Goal: Transaction & Acquisition: Purchase product/service

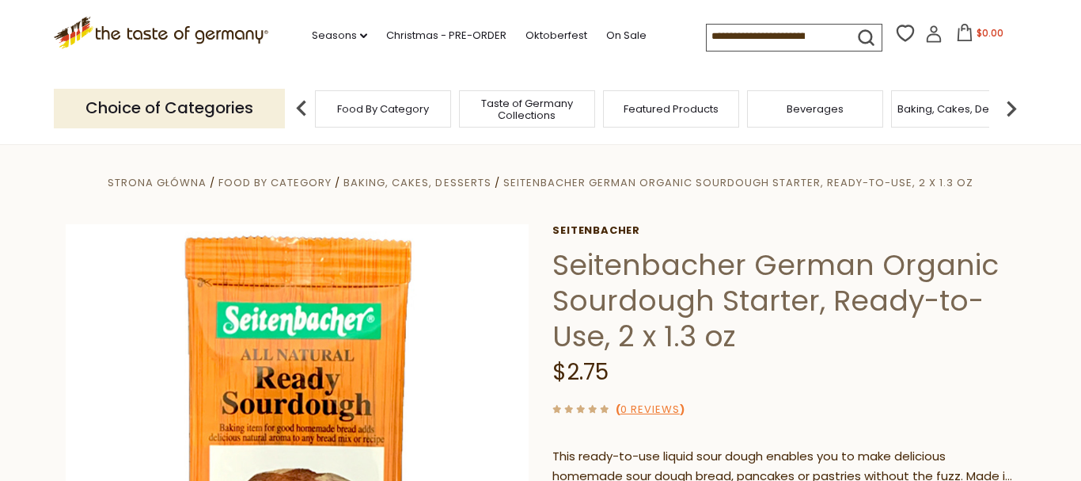
click at [816, 27] on input at bounding box center [774, 36] width 134 height 22
click at [815, 26] on input at bounding box center [774, 36] width 134 height 22
click at [819, 33] on input at bounding box center [774, 36] width 134 height 22
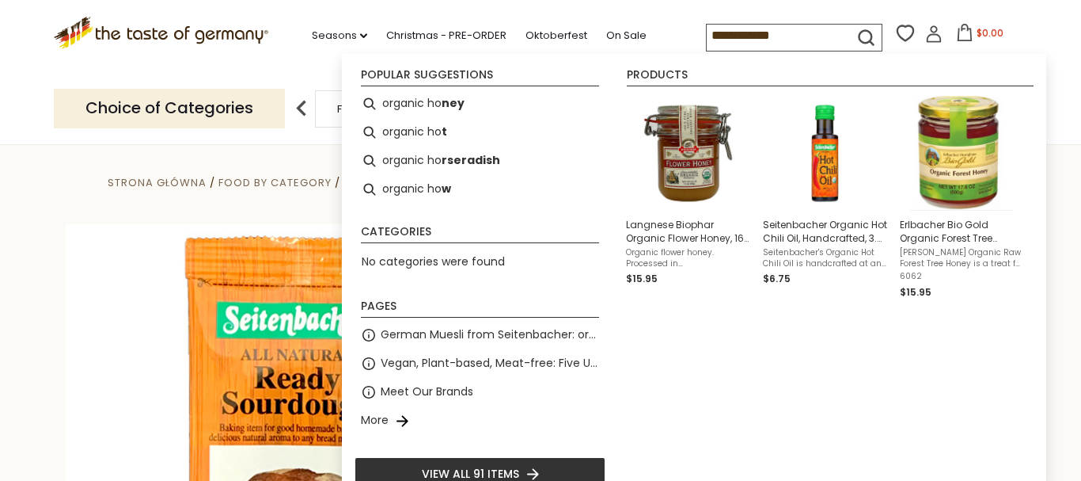
type input "**********"
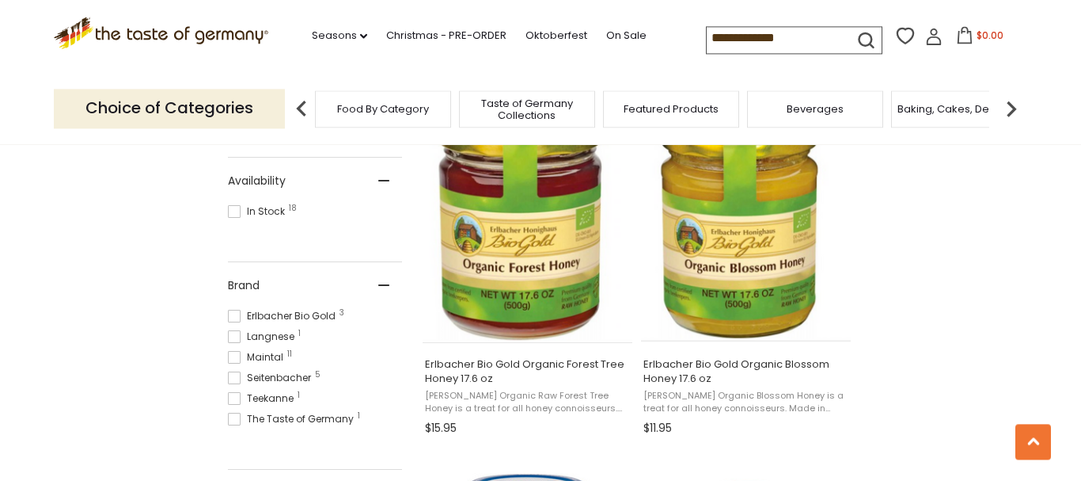
scroll to position [727, 0]
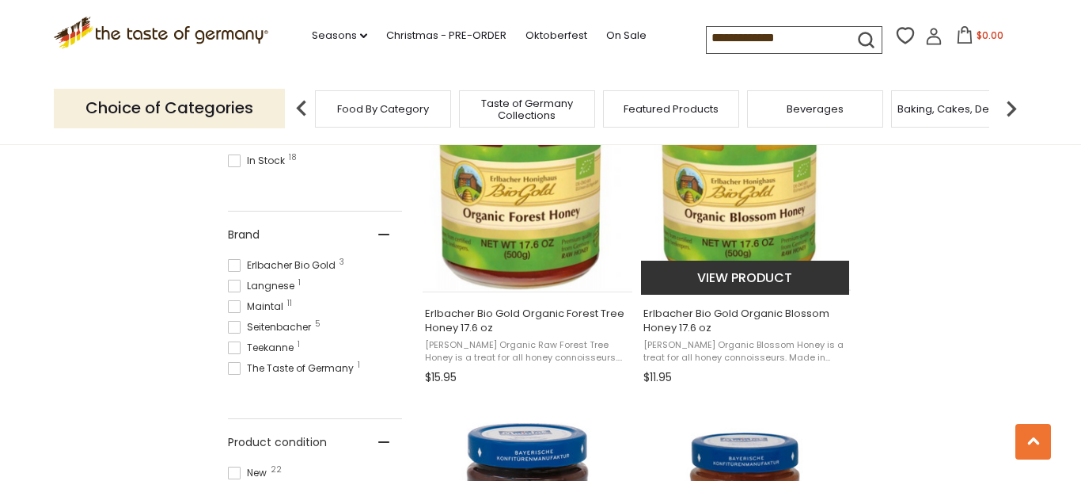
click at [752, 273] on button "View product" at bounding box center [745, 277] width 208 height 34
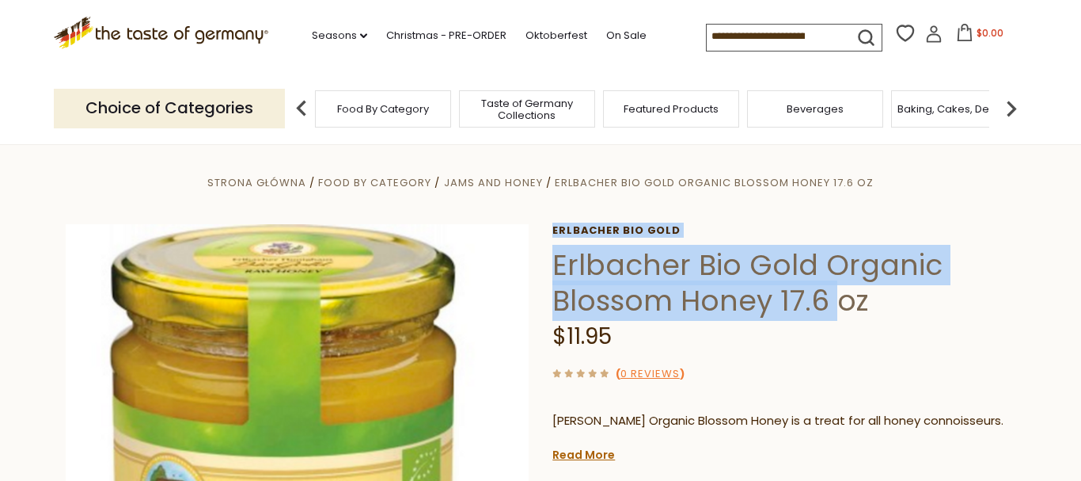
drag, startPoint x: 549, startPoint y: 250, endPoint x: 840, endPoint y: 283, distance: 293.2
drag, startPoint x: 557, startPoint y: 259, endPoint x: 884, endPoint y: 298, distance: 329.3
click at [884, 298] on h1 "Erlbacher Bio Gold Organic Blossom Honey 17.6 oz" at bounding box center [784, 282] width 463 height 71
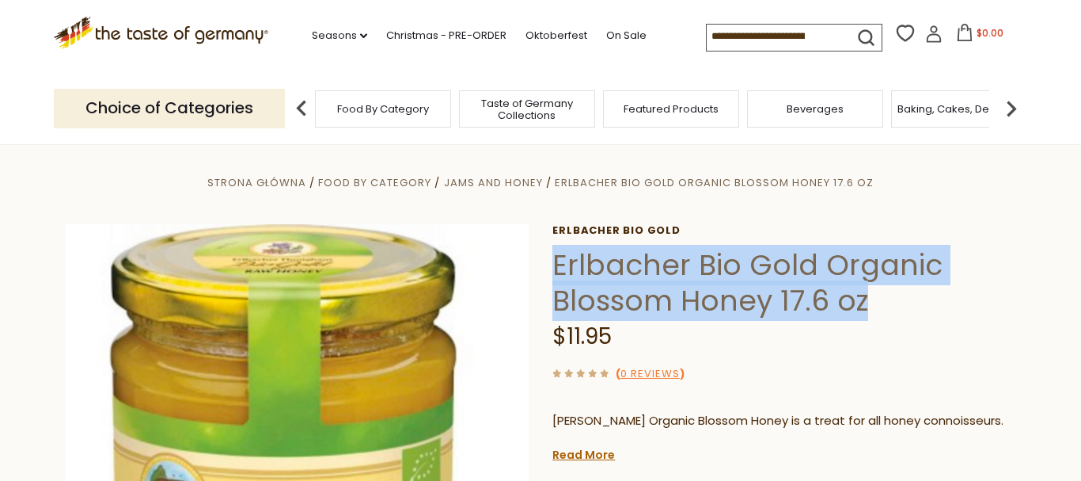
copy h1 "Erlbacher Bio Gold Organic Blossom Honey 17.6 oz"
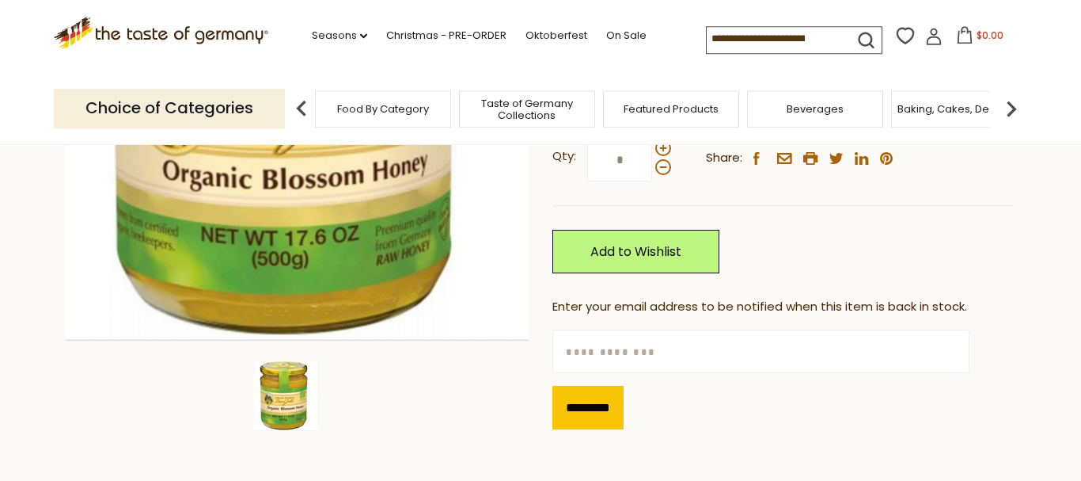
scroll to position [404, 0]
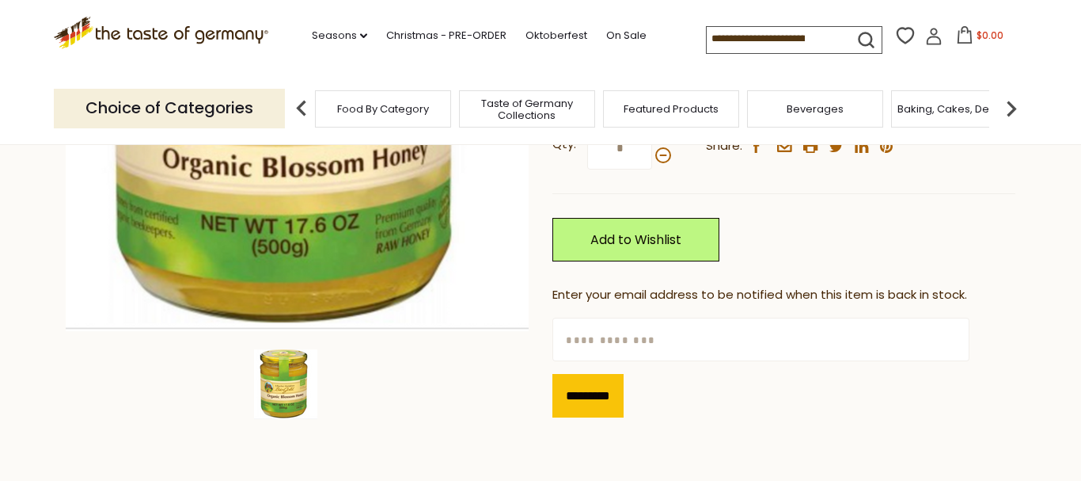
click at [610, 344] on input "text" at bounding box center [761, 339] width 416 height 44
type input "**********"
click at [596, 398] on input "*********" at bounding box center [588, 396] width 71 height 44
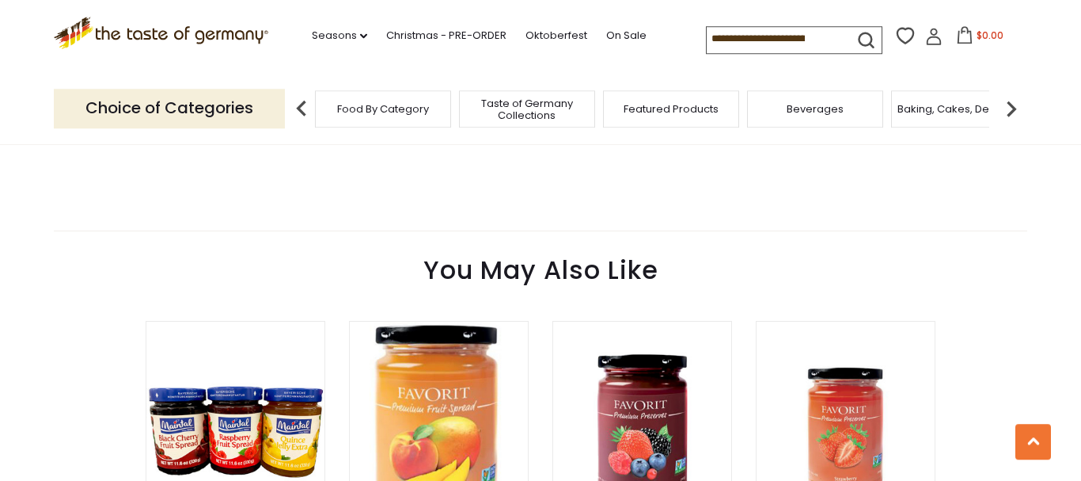
scroll to position [1292, 0]
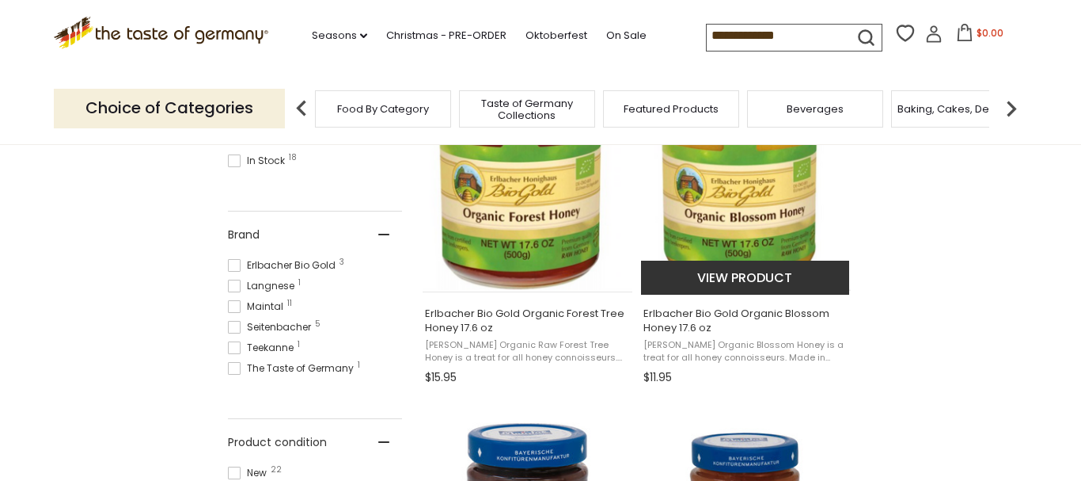
scroll to position [727, 0]
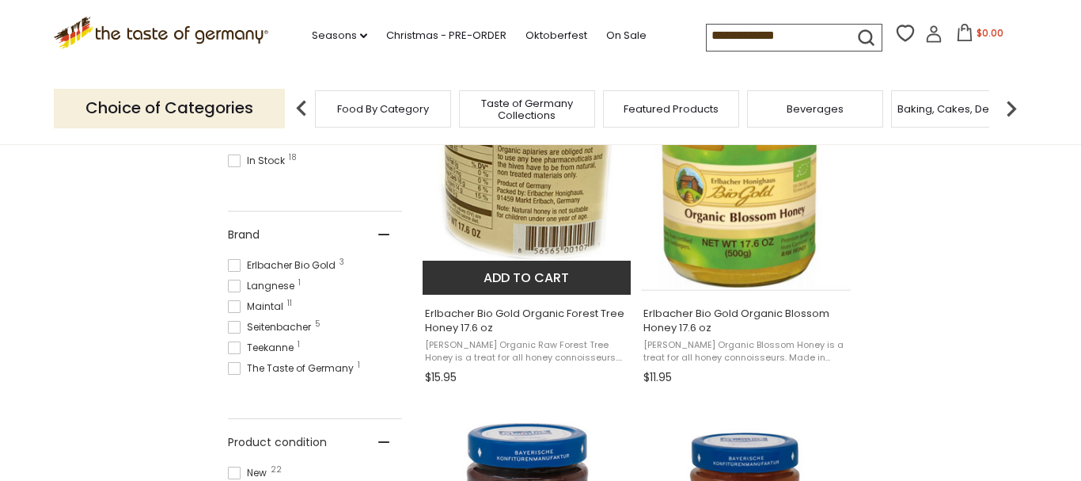
click at [520, 238] on img "Erlbacher Bio Gold Organic Forest Tree Honey 17.6 oz" at bounding box center [528, 176] width 210 height 210
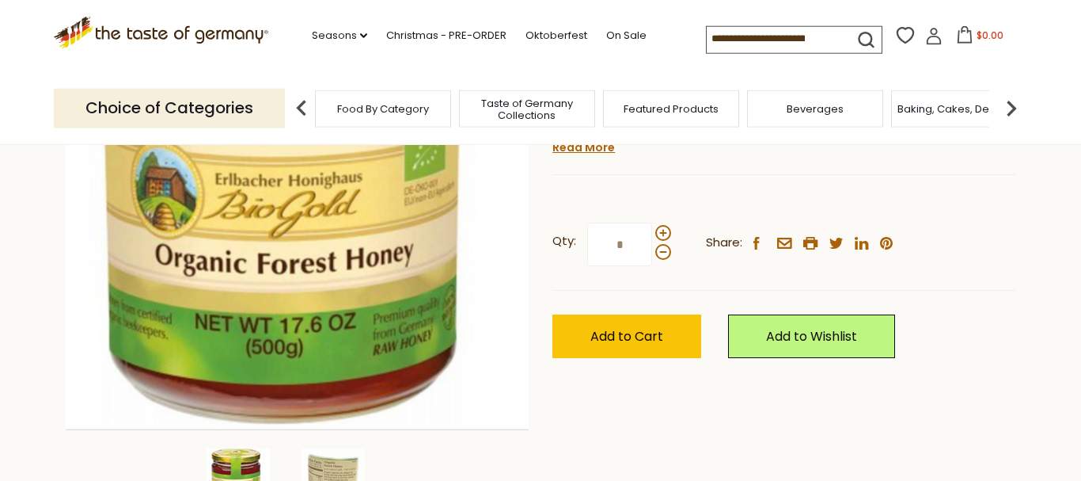
scroll to position [323, 0]
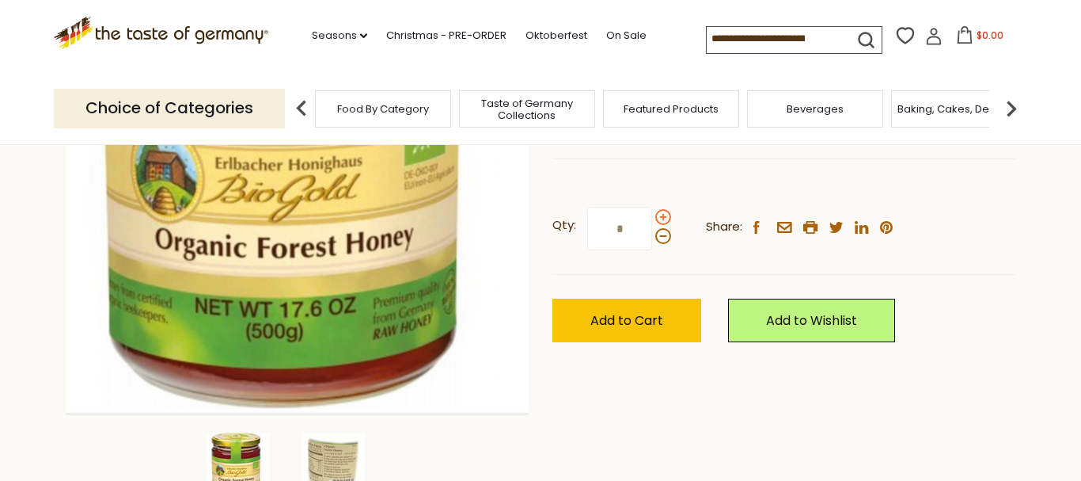
click at [663, 215] on span at bounding box center [664, 217] width 16 height 16
click at [652, 215] on input "*" at bounding box center [619, 229] width 65 height 44
click at [663, 234] on span at bounding box center [664, 236] width 16 height 16
click at [652, 234] on input "*" at bounding box center [619, 229] width 65 height 44
click at [662, 217] on span at bounding box center [664, 217] width 16 height 16
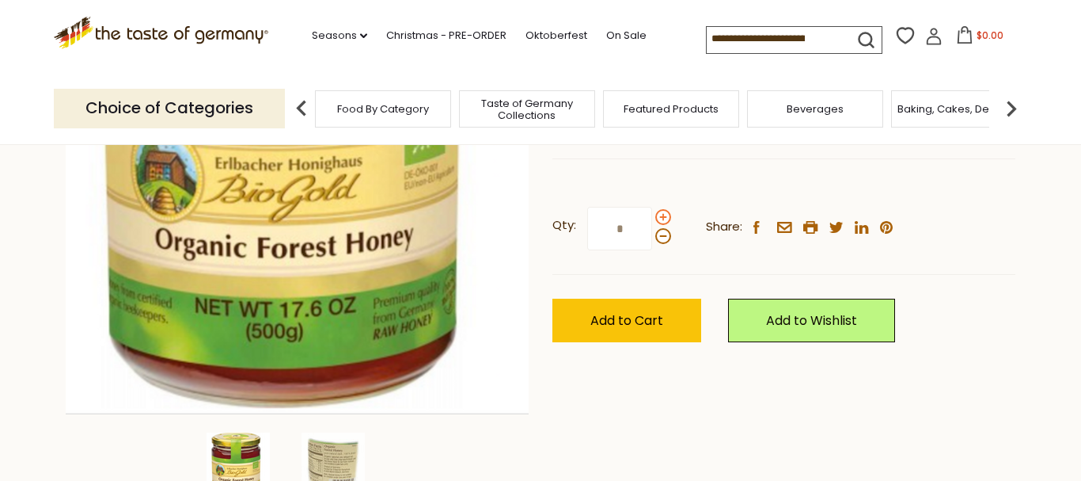
click at [652, 217] on input "*" at bounding box center [619, 229] width 65 height 44
type input "*"
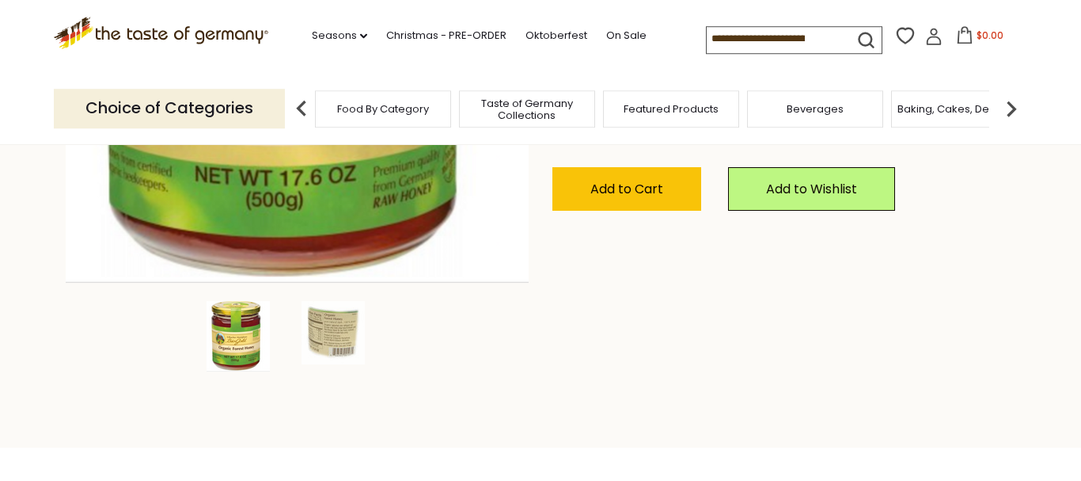
scroll to position [485, 0]
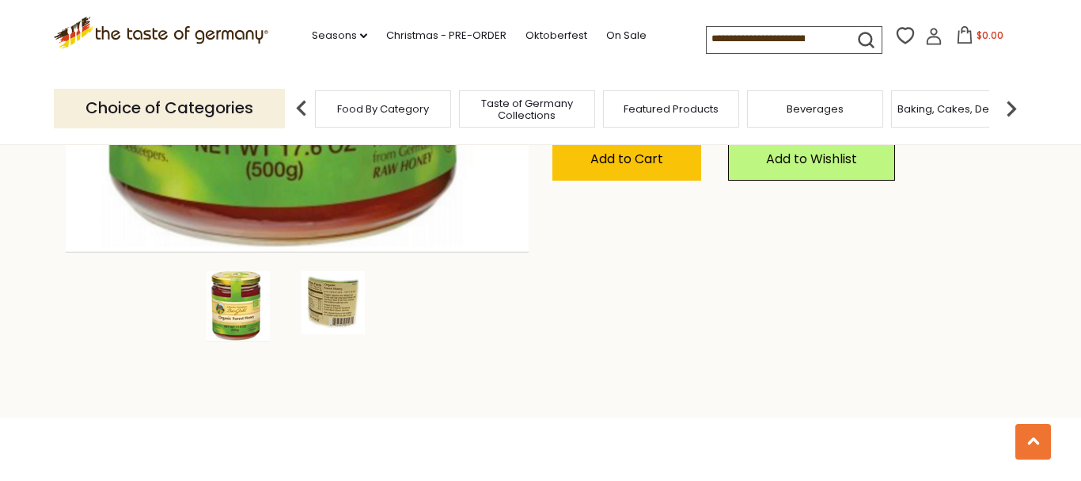
click at [337, 306] on img at bounding box center [333, 302] width 63 height 63
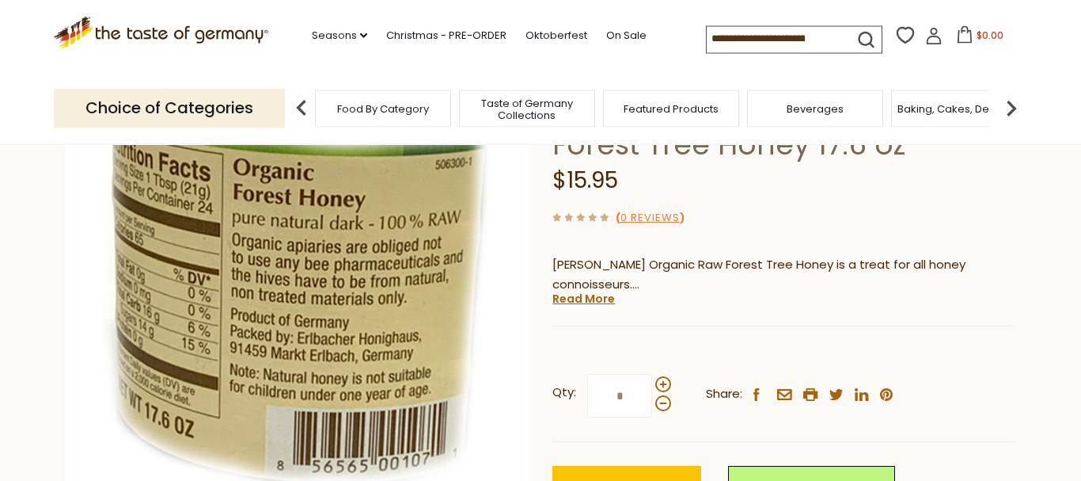
scroll to position [242, 0]
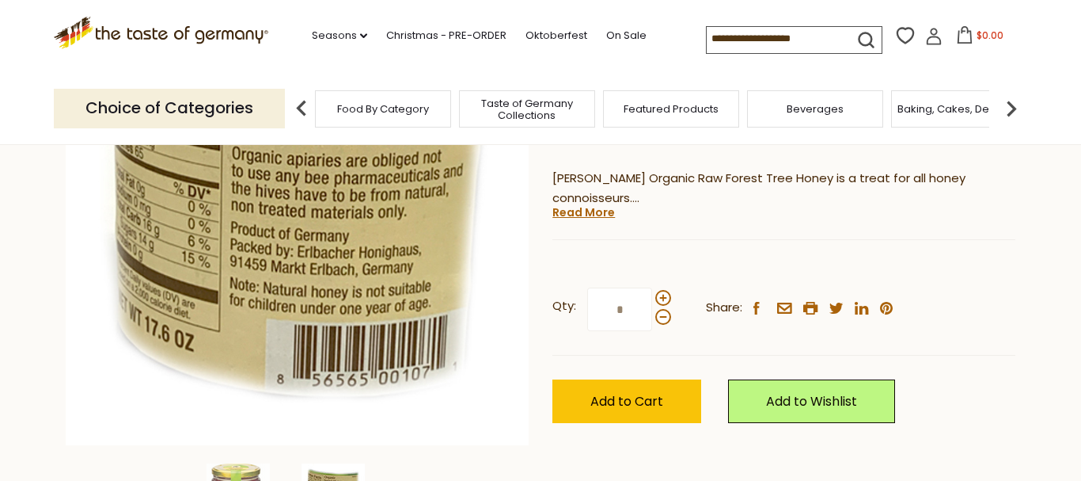
click at [620, 308] on input "*" at bounding box center [619, 309] width 65 height 44
type input "*"
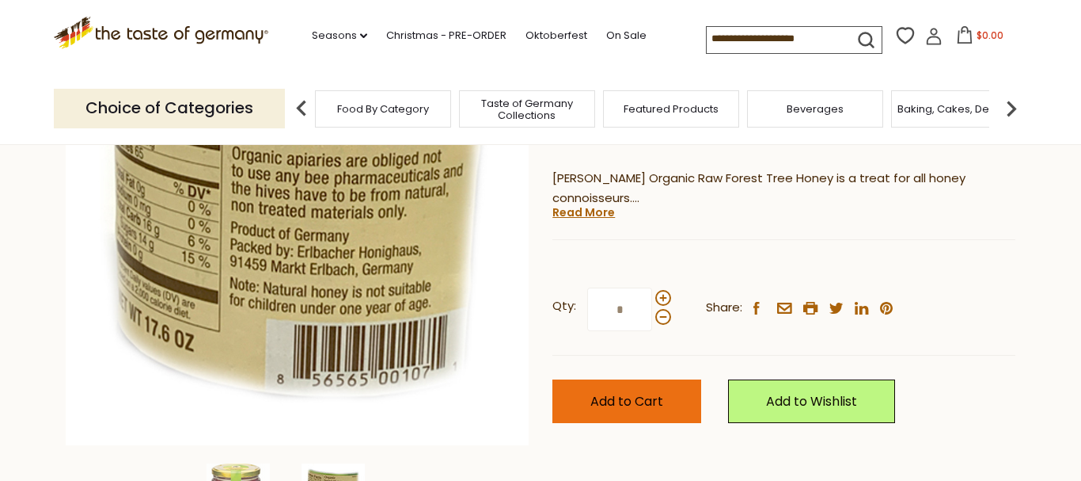
type input "*"
click at [610, 405] on span "Add to Cart" at bounding box center [627, 401] width 73 height 18
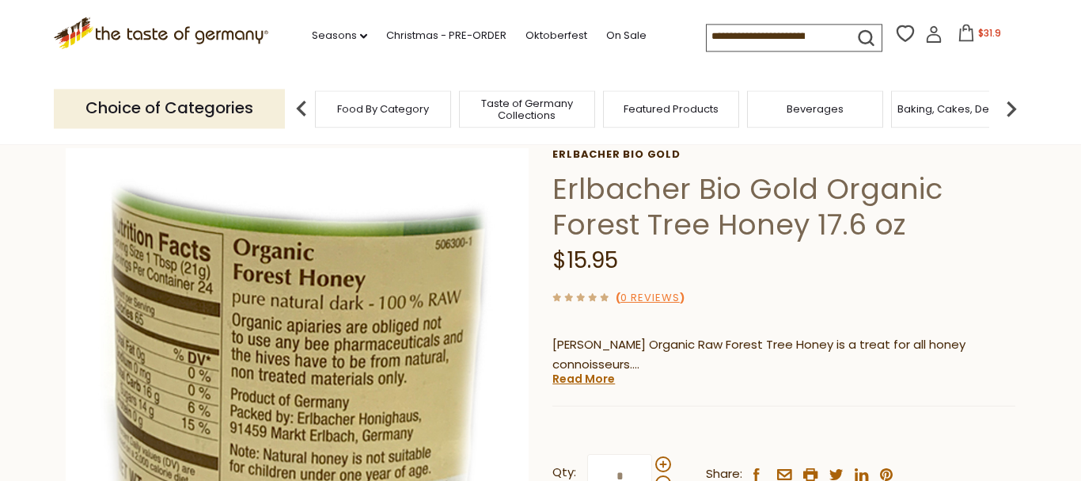
scroll to position [0, 0]
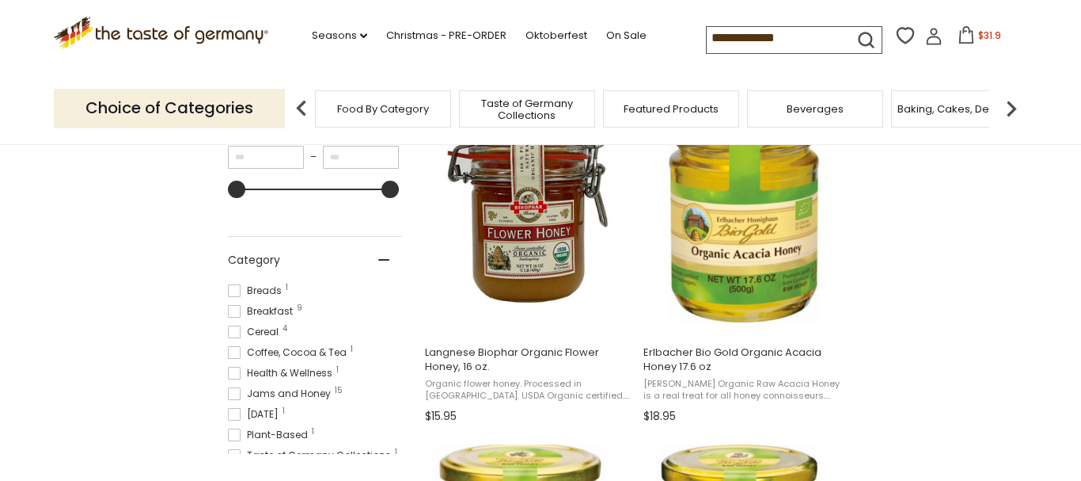
scroll to position [404, 0]
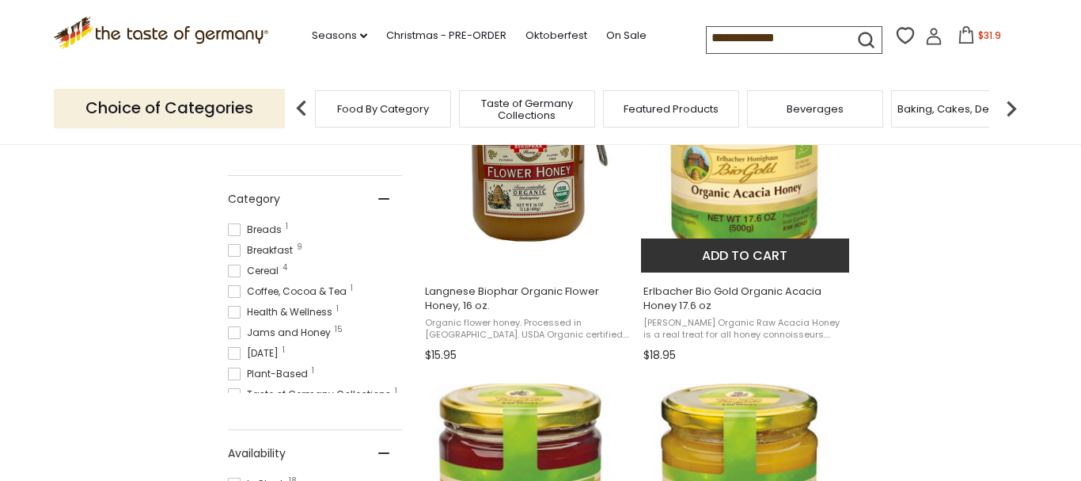
click at [729, 253] on button "Add to cart" at bounding box center [745, 255] width 208 height 34
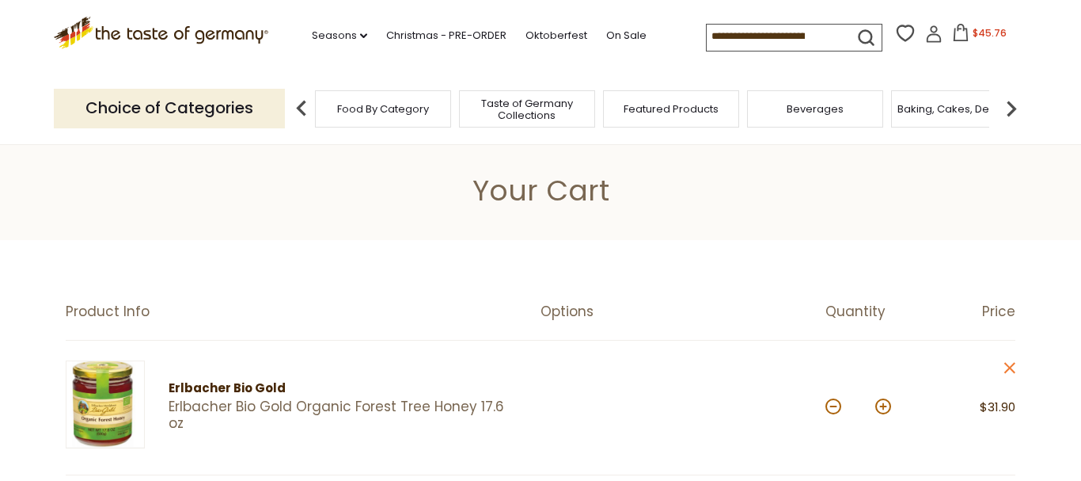
click at [707, 31] on input at bounding box center [774, 36] width 134 height 22
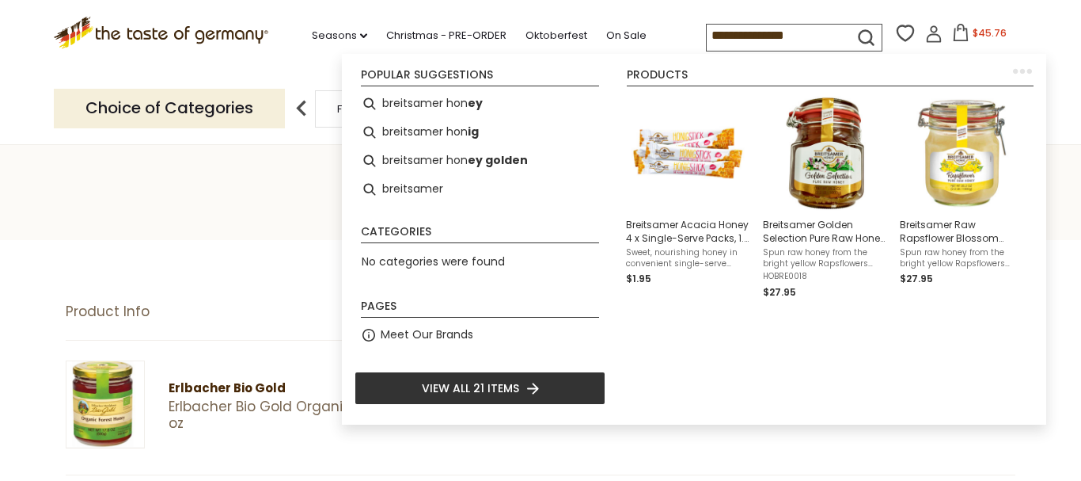
type input "**********"
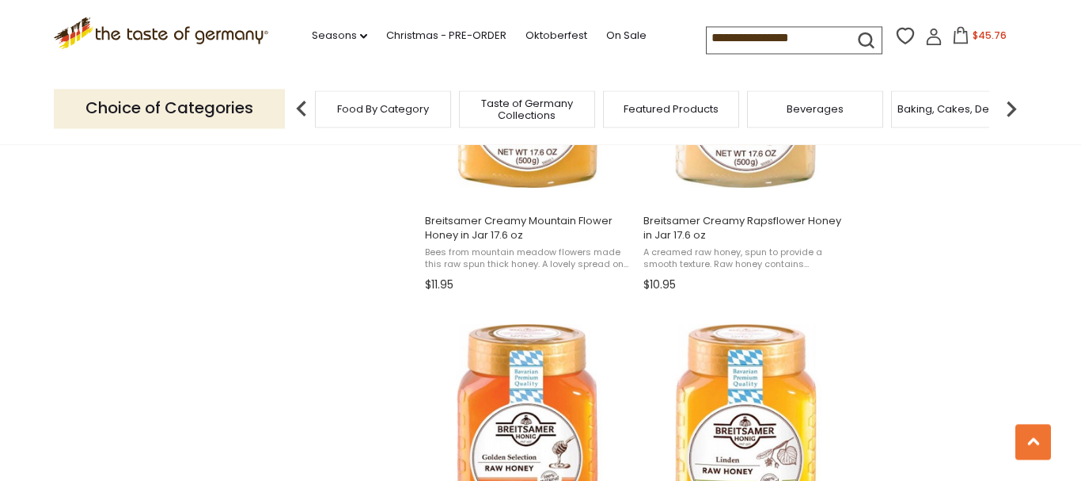
scroll to position [1534, 0]
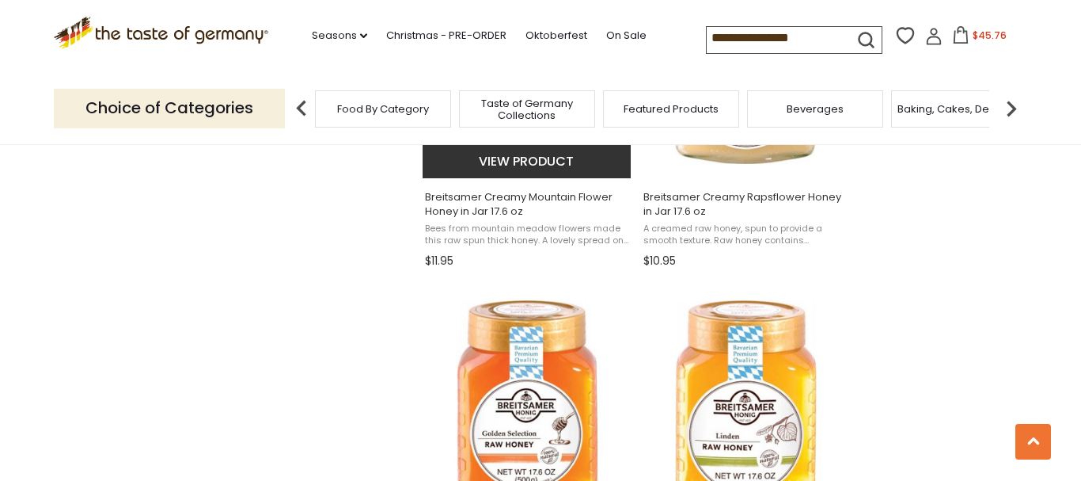
click at [530, 158] on button "View product" at bounding box center [527, 161] width 208 height 34
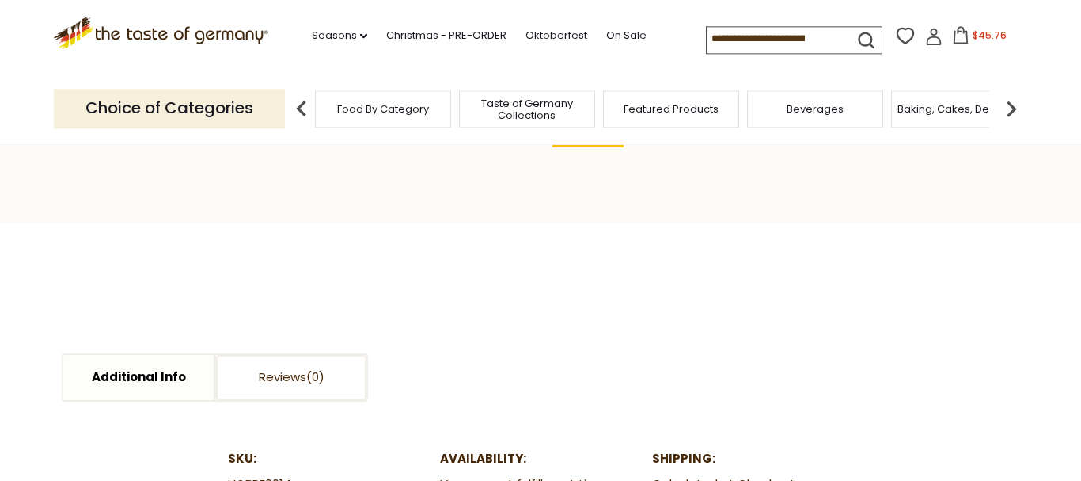
scroll to position [323, 0]
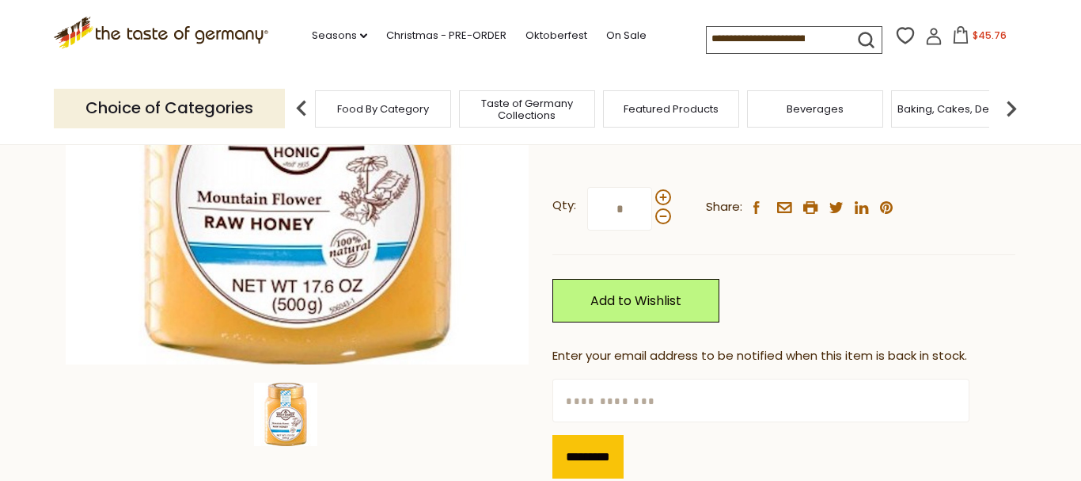
click at [973, 40] on span "$45.76" at bounding box center [990, 35] width 34 height 13
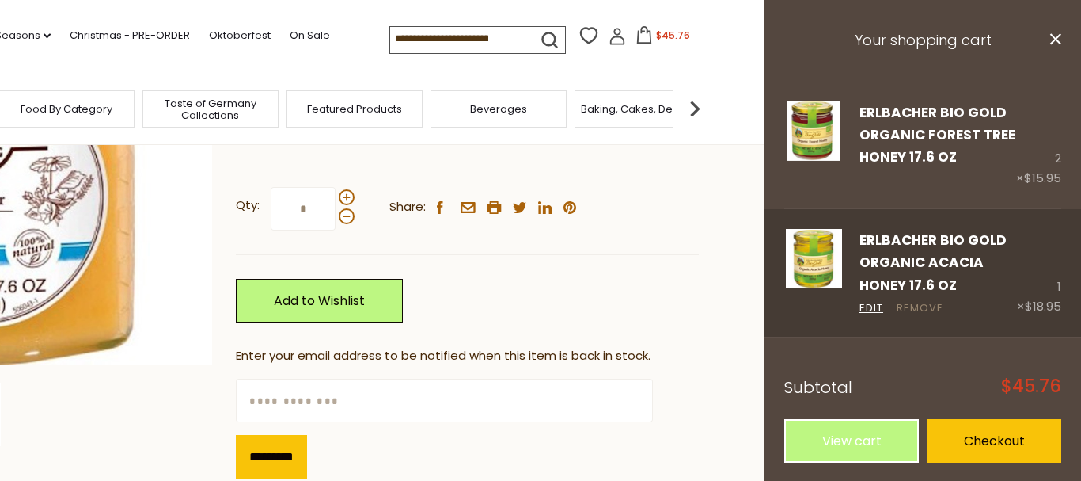
click at [924, 310] on link "Remove" at bounding box center [920, 308] width 47 height 17
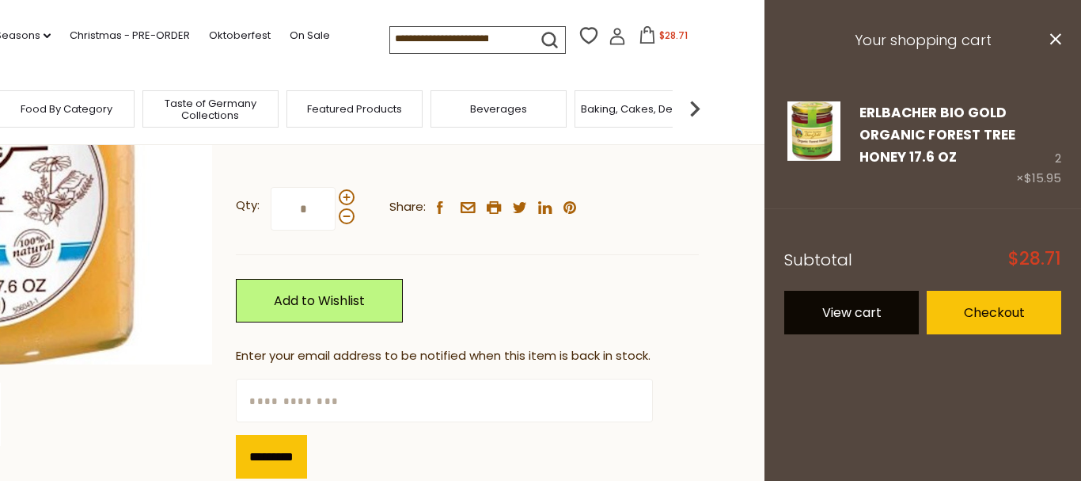
click at [833, 314] on link "View cart" at bounding box center [852, 313] width 135 height 44
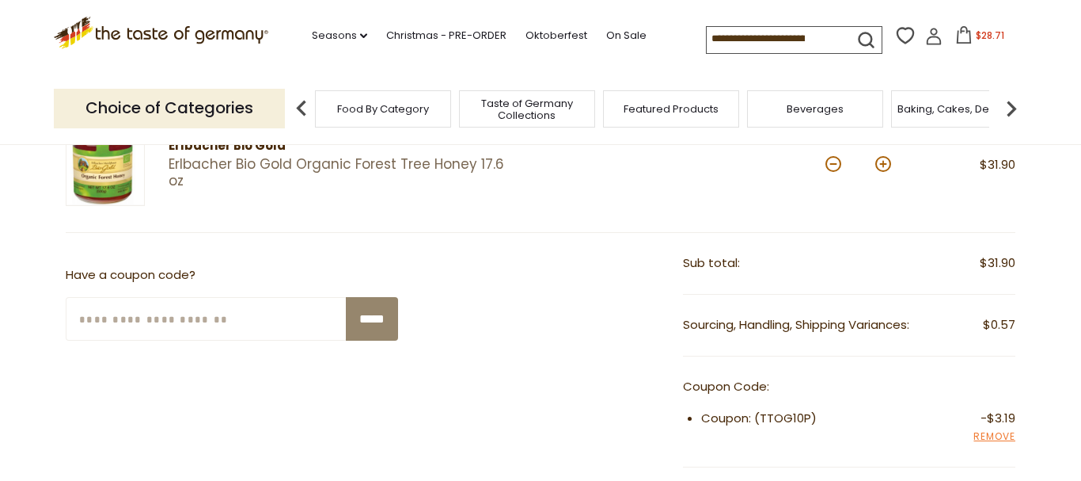
scroll to position [404, 0]
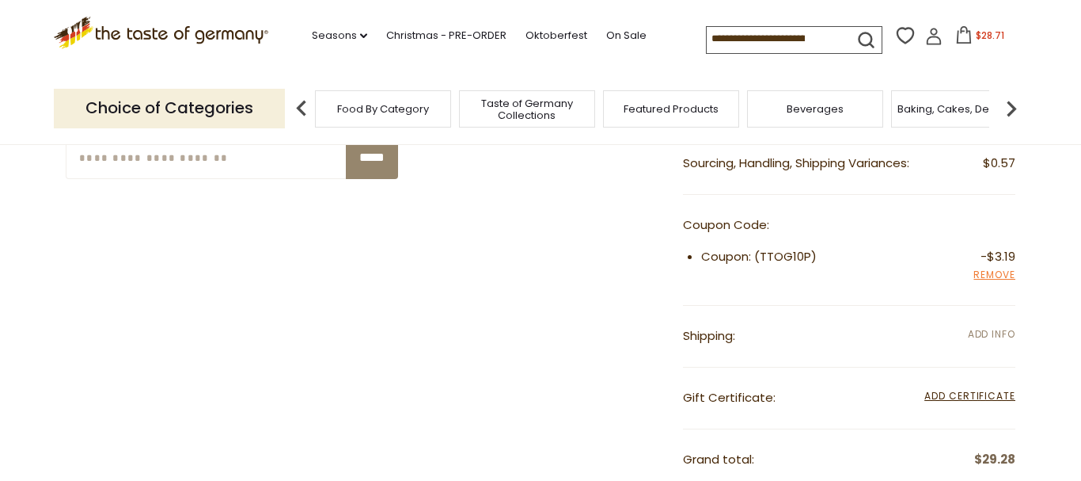
click at [996, 330] on span "Add Info" at bounding box center [992, 333] width 48 height 13
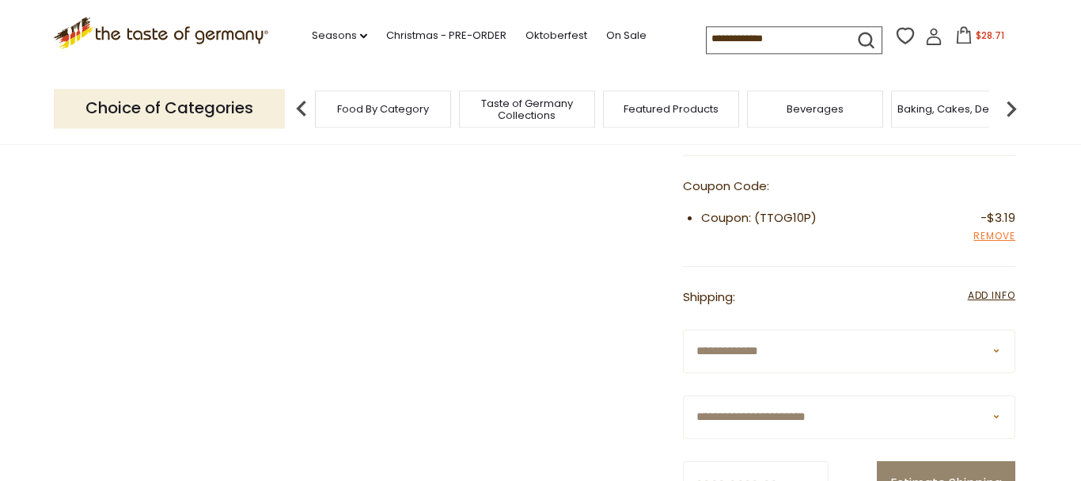
scroll to position [565, 0]
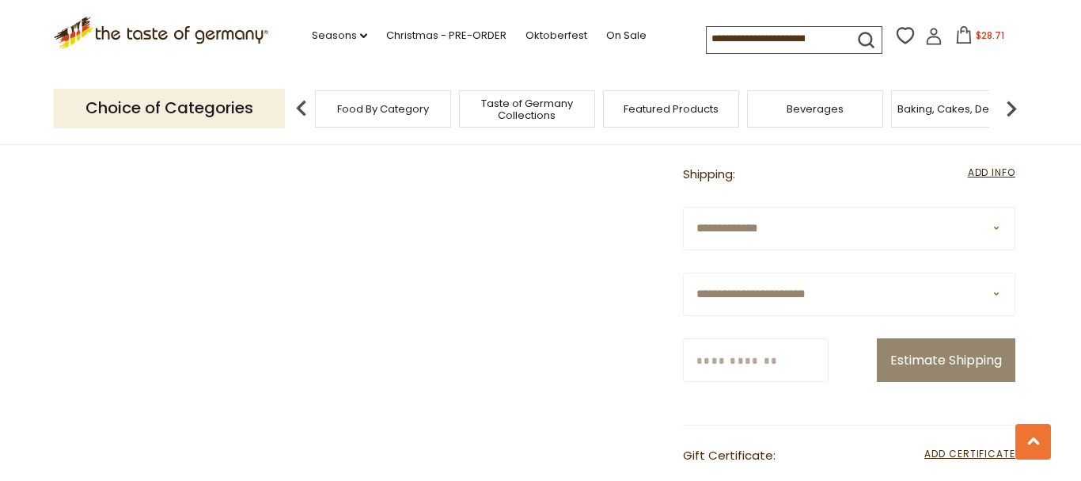
click at [683, 272] on select "**********" at bounding box center [849, 294] width 333 height 44
select select "**"
click option "**********" at bounding box center [0, 0] width 0 height 0
click at [743, 350] on input "Zip/Postcode" at bounding box center [756, 360] width 146 height 44
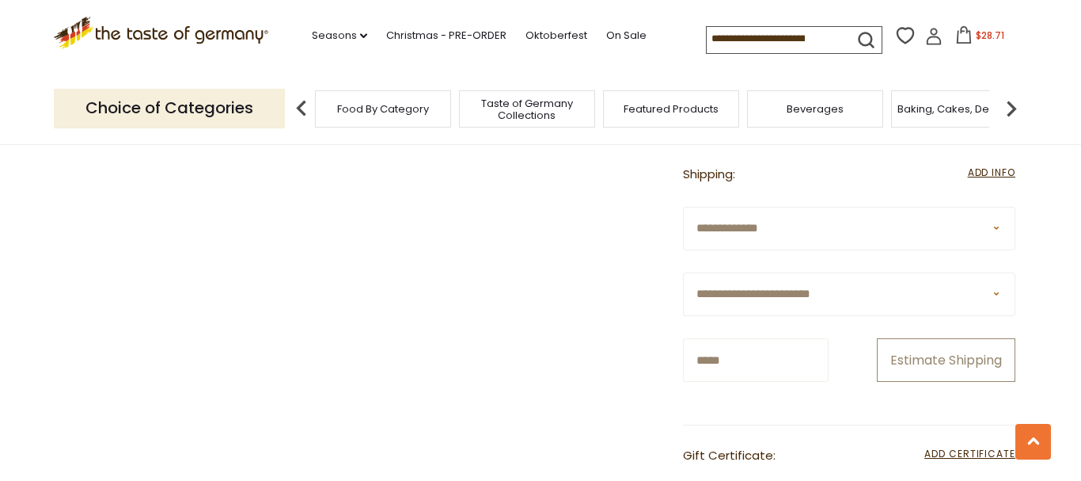
type input "*****"
click at [943, 382] on button "Estimate Shipping" at bounding box center [946, 360] width 139 height 44
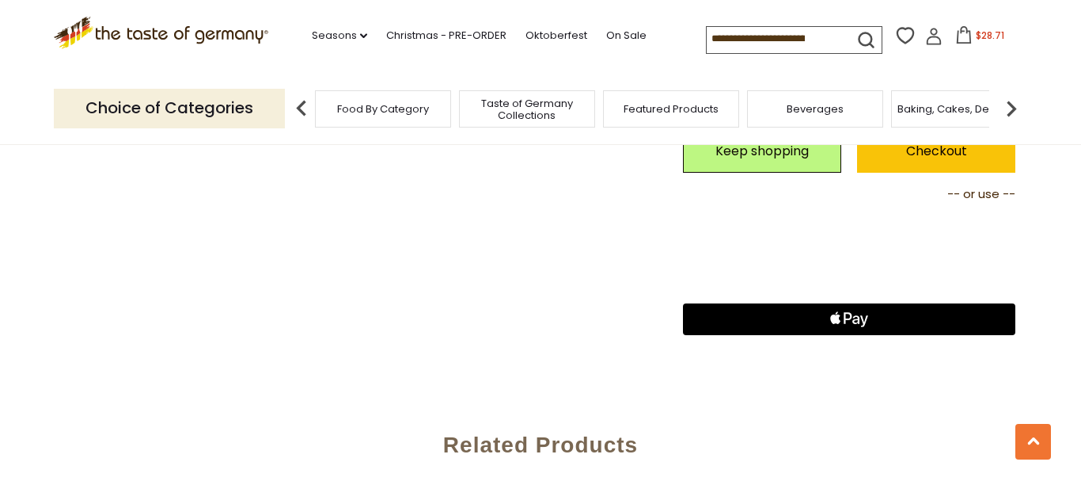
scroll to position [646, 0]
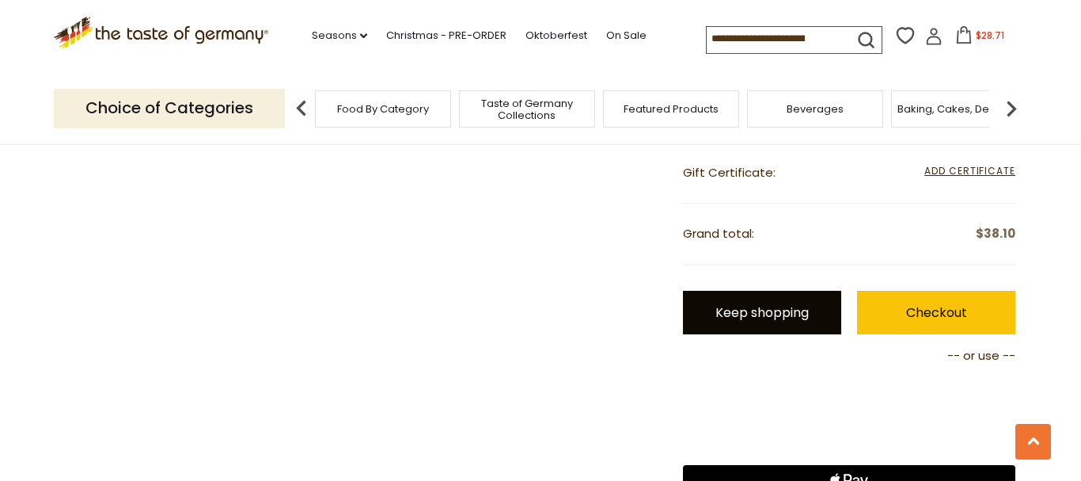
click at [705, 311] on link "Keep shopping" at bounding box center [762, 313] width 158 height 44
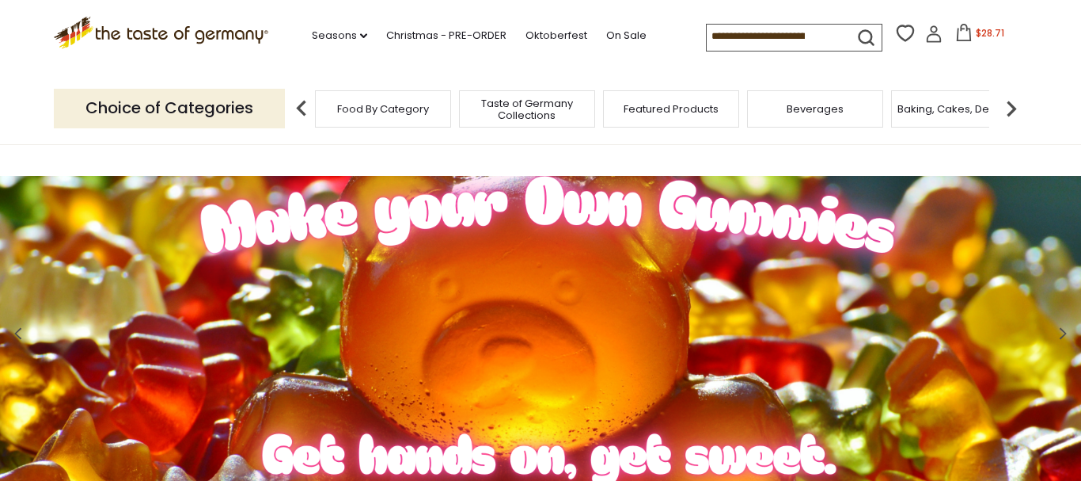
click at [406, 112] on span "Food By Category" at bounding box center [383, 109] width 92 height 12
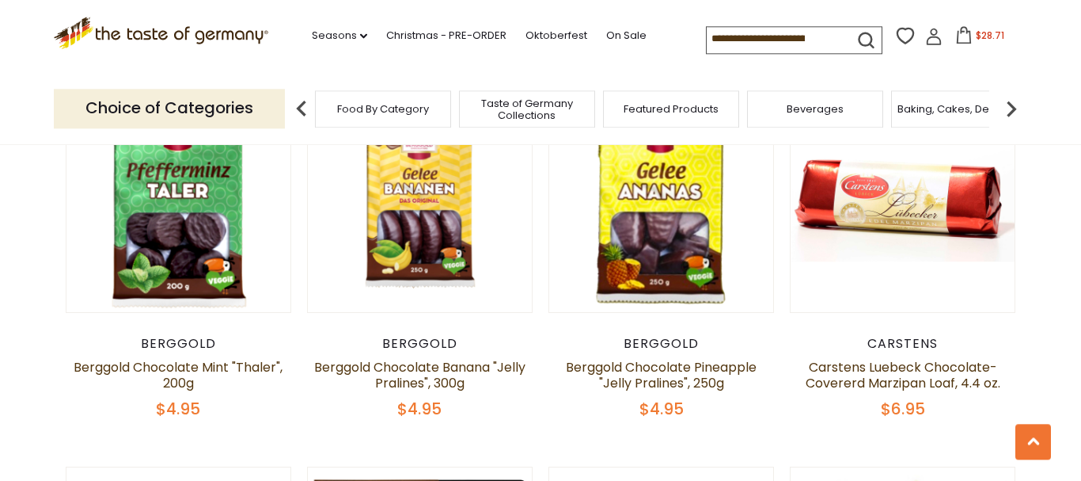
scroll to position [2180, 0]
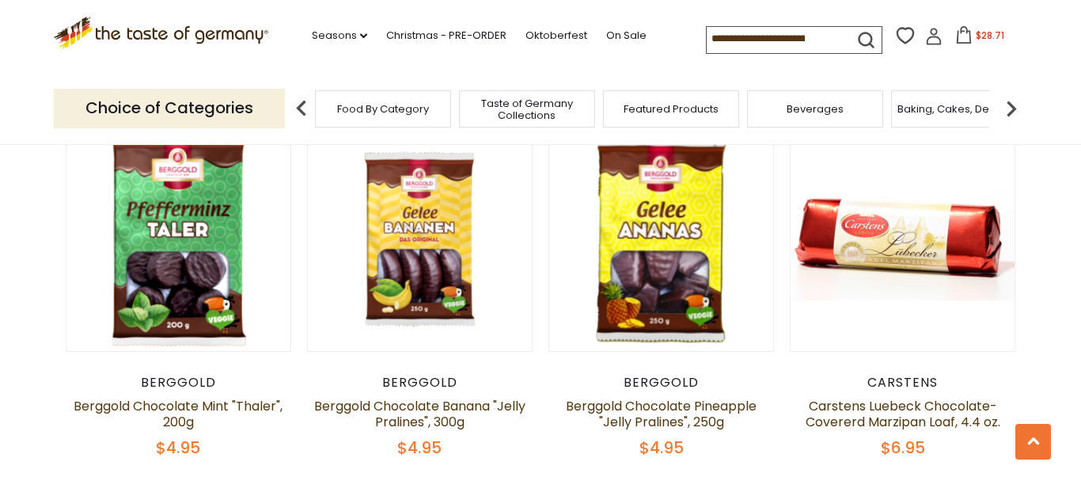
click at [707, 32] on input at bounding box center [774, 38] width 134 height 22
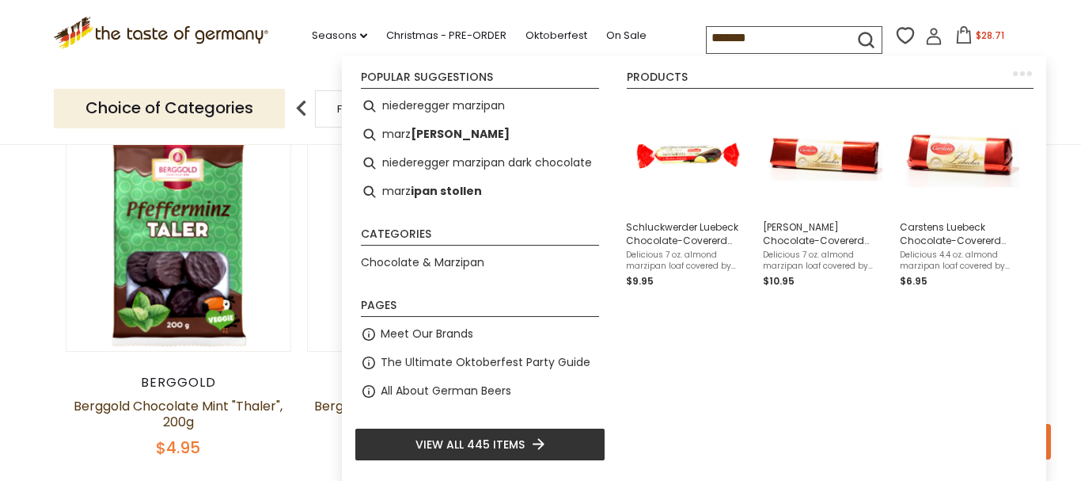
type input "********"
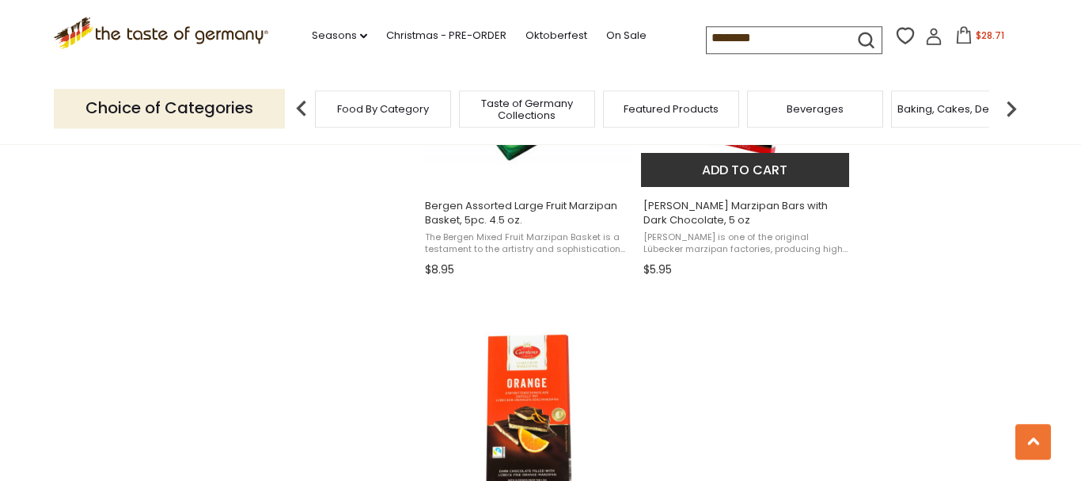
scroll to position [2423, 0]
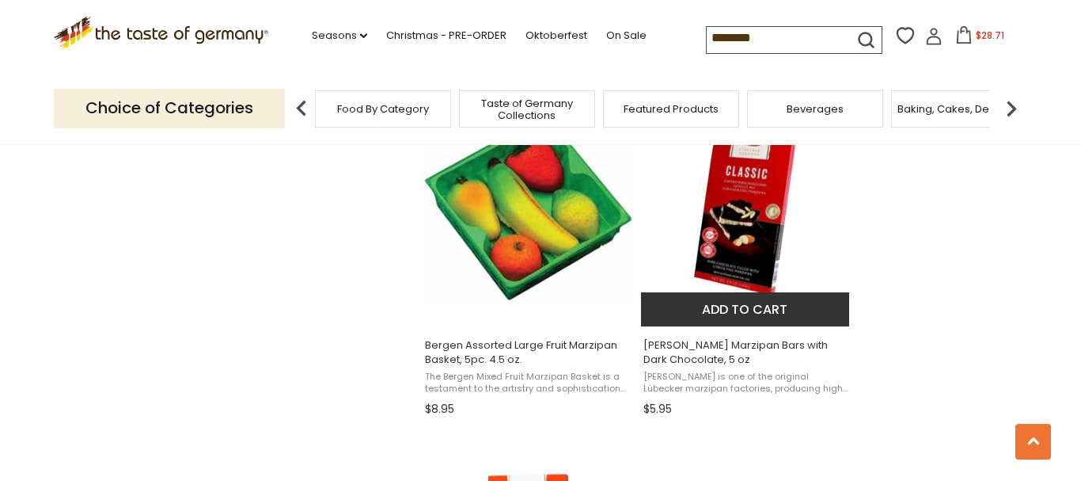
click at [772, 314] on button "Add to cart" at bounding box center [745, 309] width 208 height 34
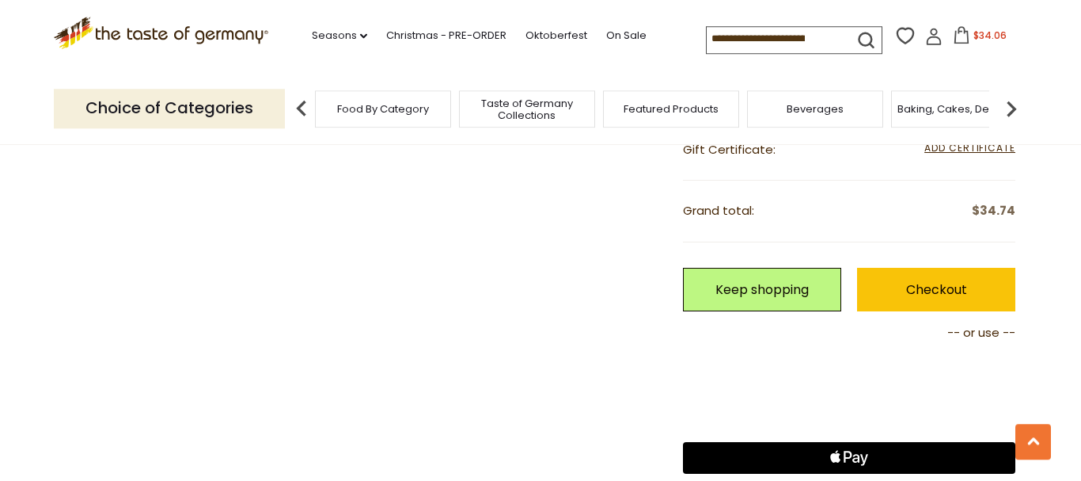
scroll to position [808, 0]
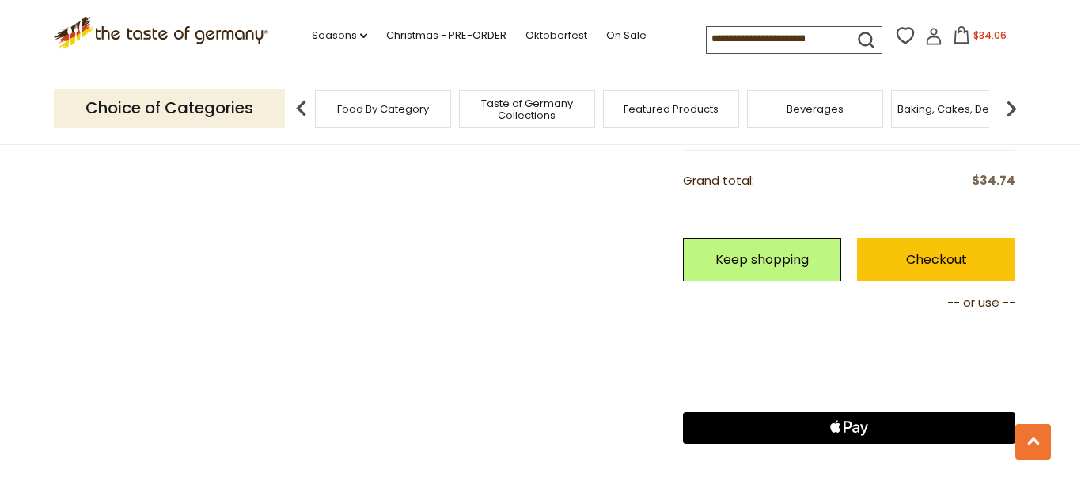
click at [366, 105] on span "Food By Category" at bounding box center [383, 109] width 92 height 12
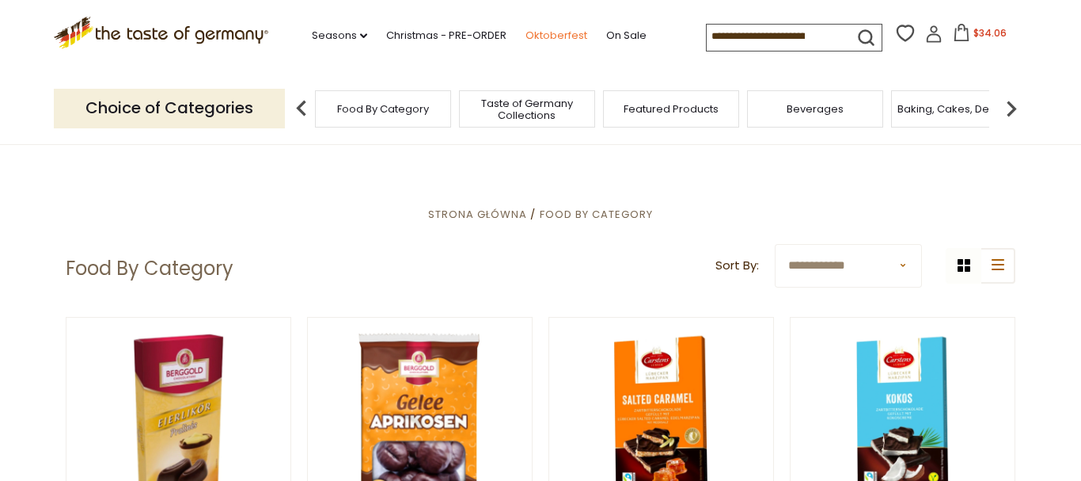
click at [526, 32] on link "Oktoberfest" at bounding box center [557, 35] width 62 height 17
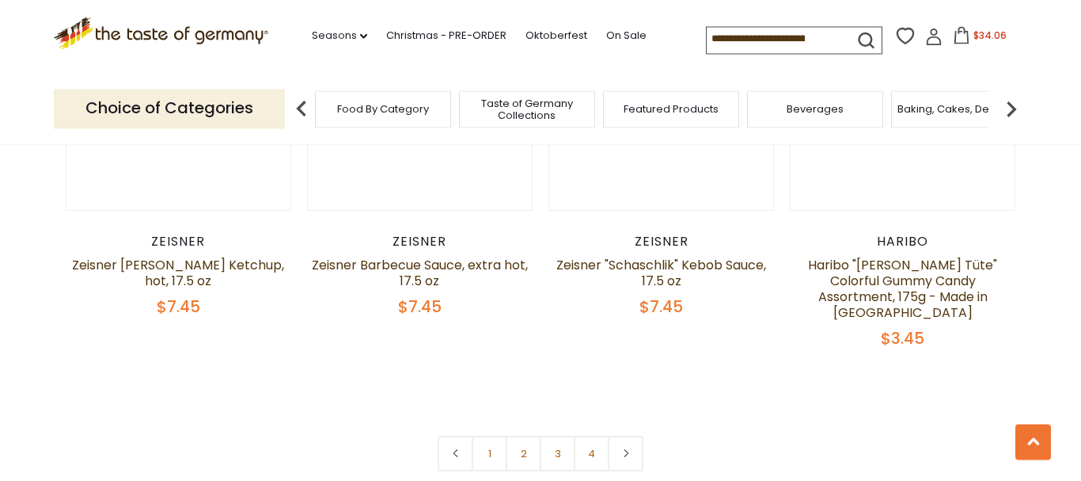
scroll to position [3957, 0]
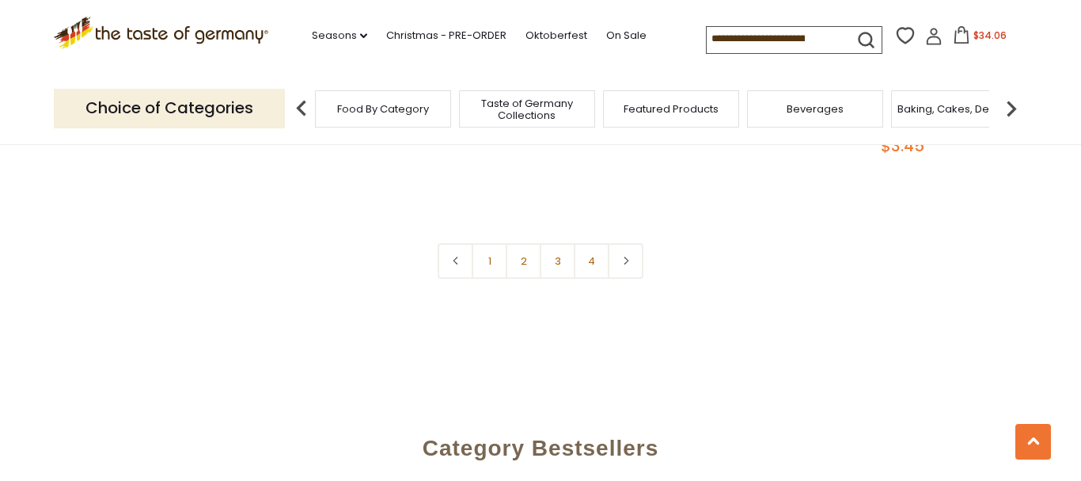
click at [953, 33] on icon at bounding box center [961, 34] width 17 height 17
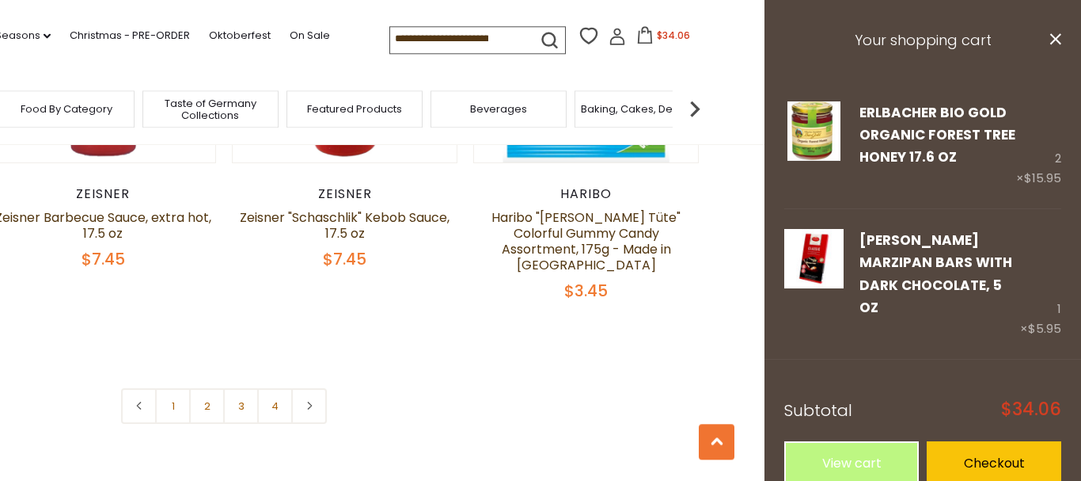
scroll to position [3472, 0]
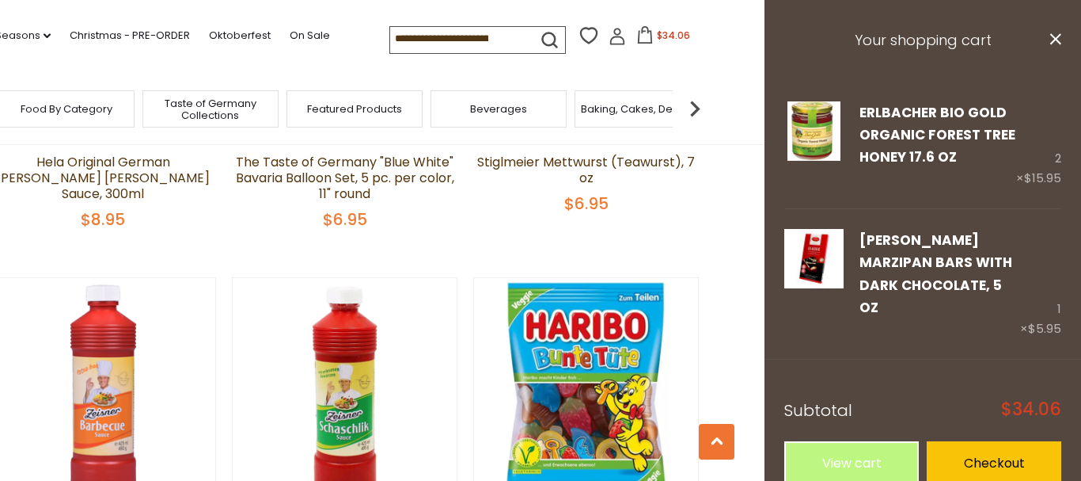
click at [390, 33] on input at bounding box center [457, 38] width 134 height 22
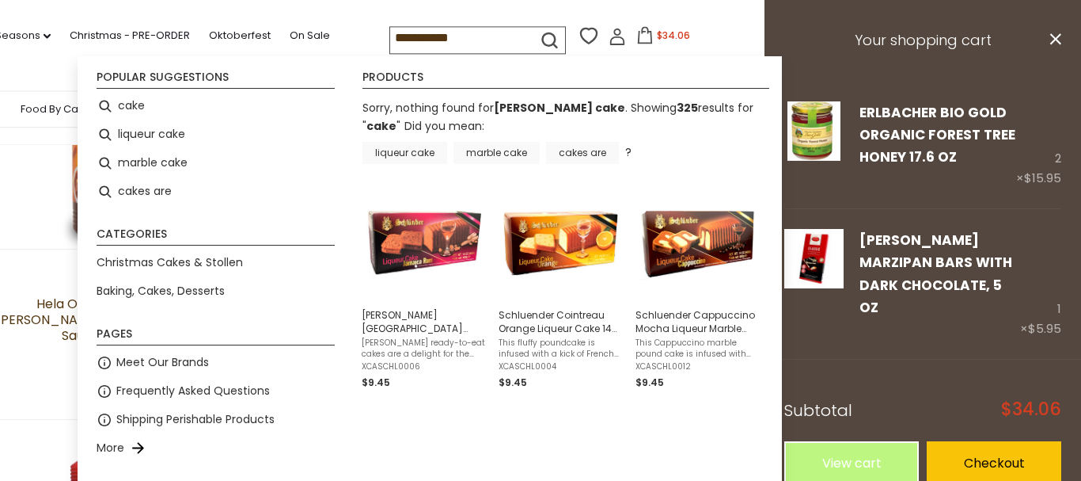
scroll to position [3230, 0]
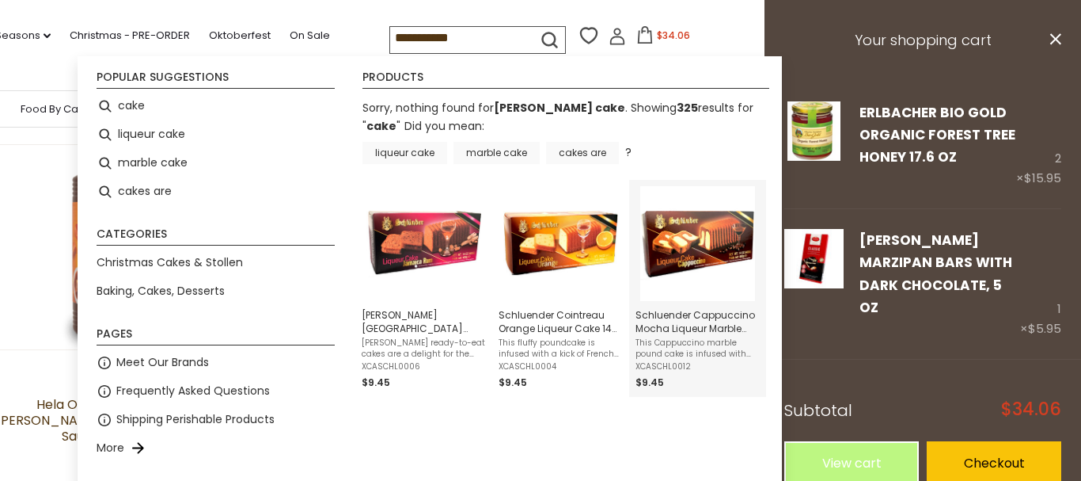
type input "**********"
click at [694, 327] on span "Schluender Cappuccino Mocha Liqueur Marble Cake 14 oz" at bounding box center [698, 321] width 124 height 27
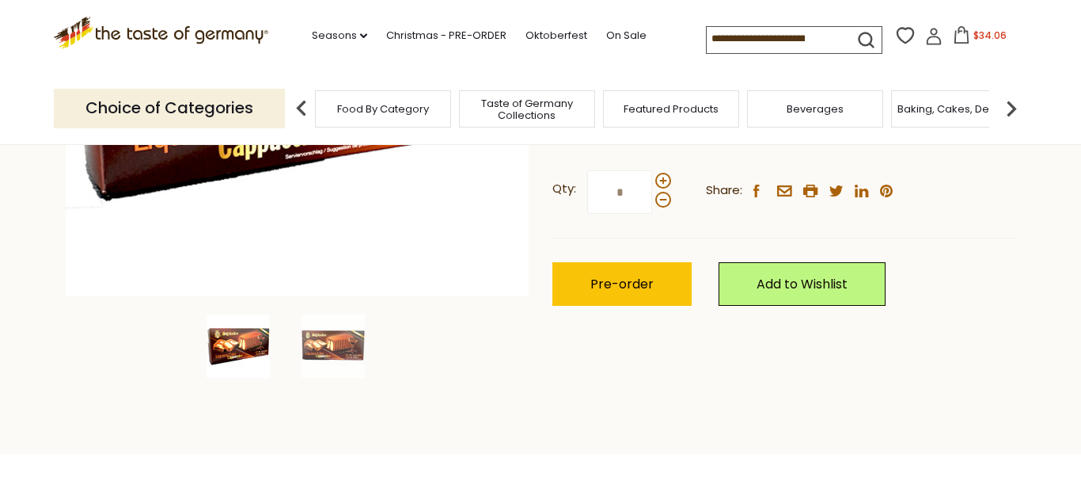
scroll to position [404, 0]
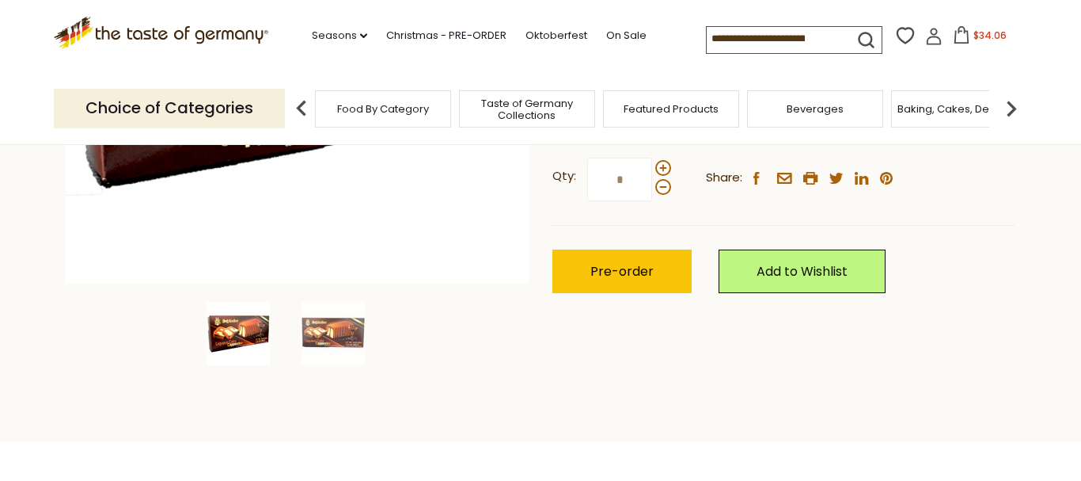
click at [707, 34] on input at bounding box center [774, 38] width 134 height 22
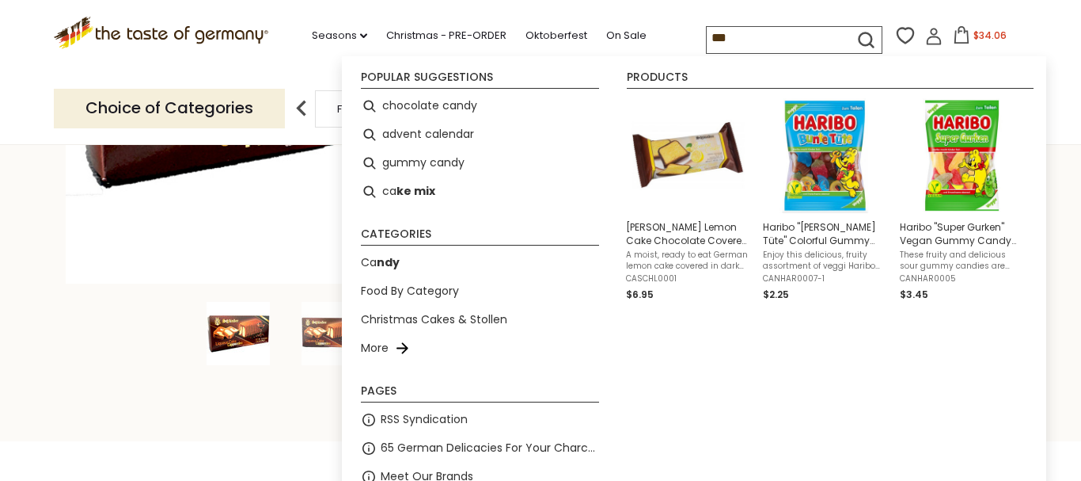
type input "****"
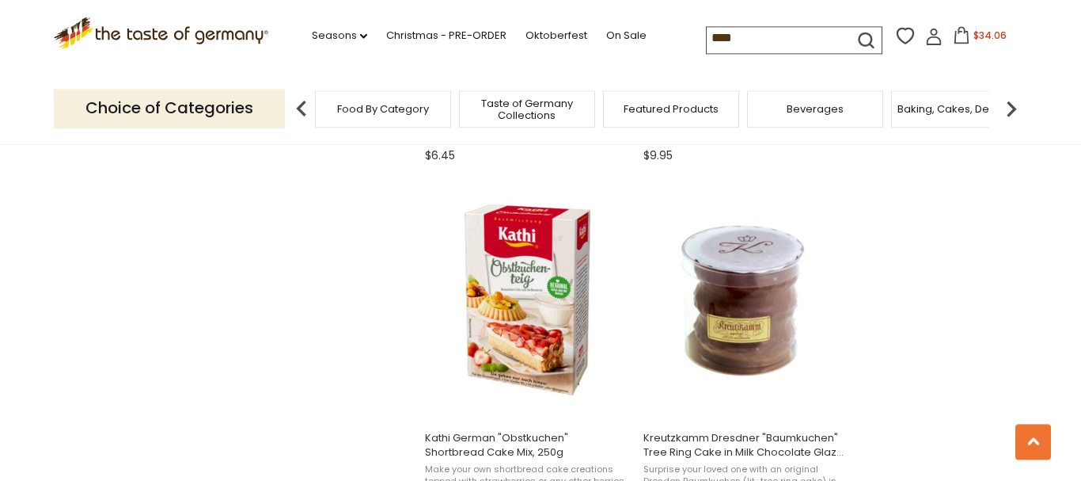
scroll to position [2342, 0]
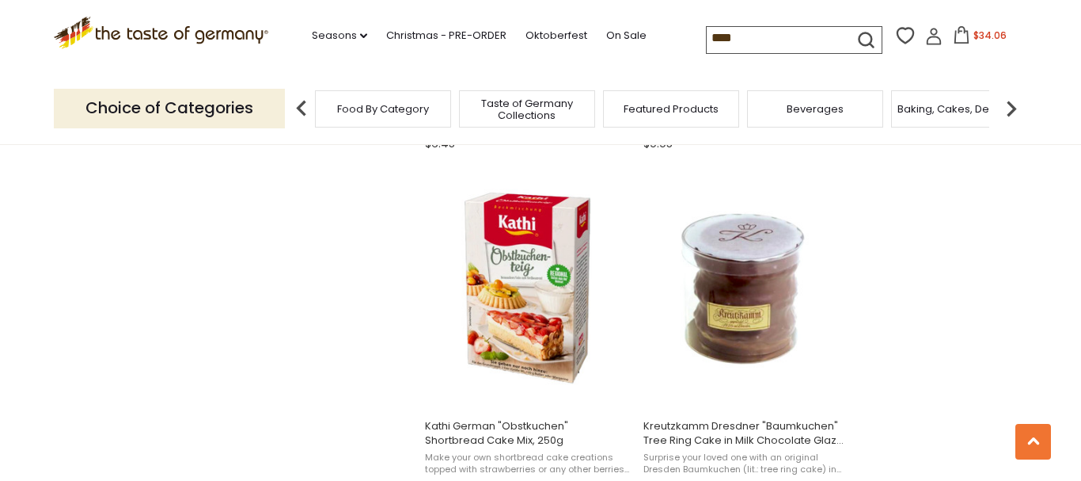
click at [707, 36] on input "****" at bounding box center [774, 38] width 134 height 22
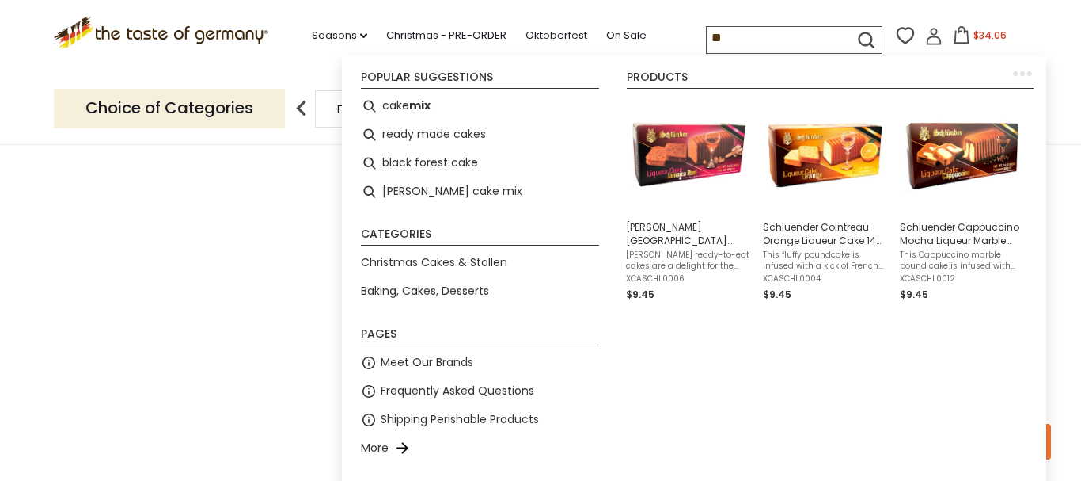
type input "*"
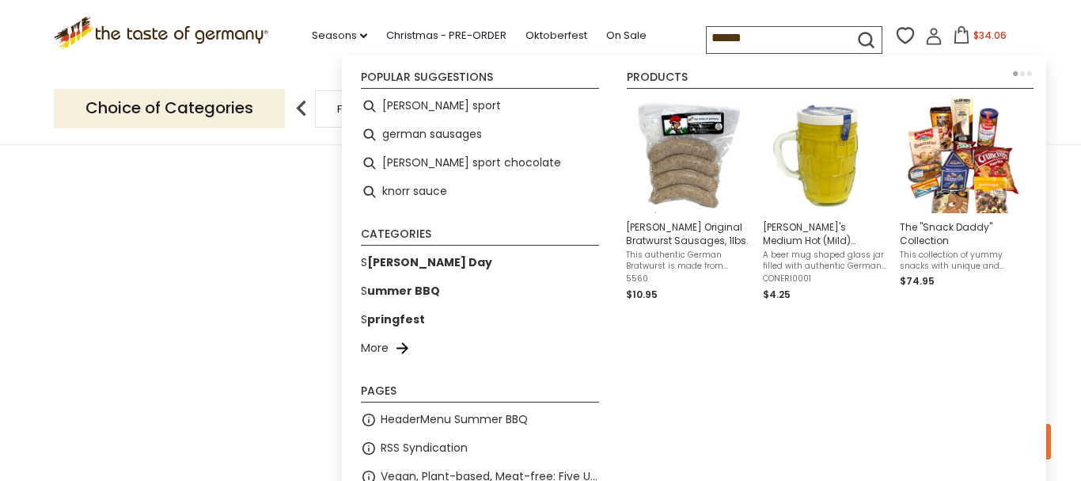
type input "*******"
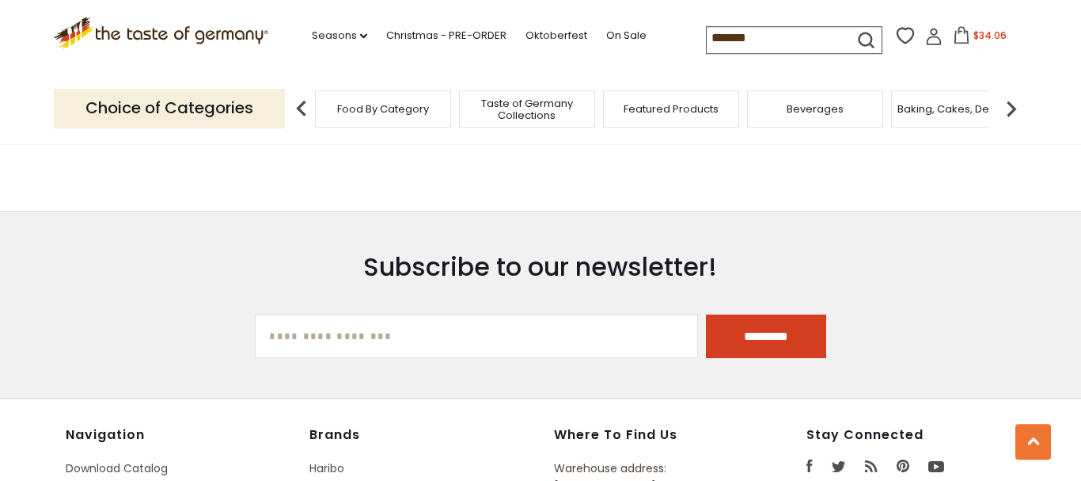
scroll to position [1211, 0]
